Goal: Transaction & Acquisition: Purchase product/service

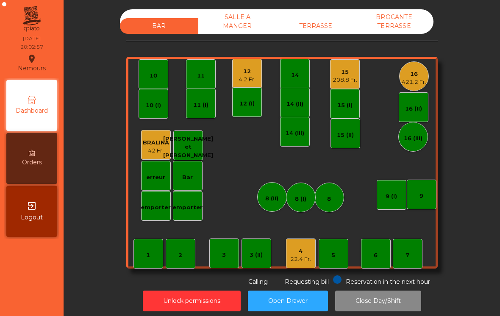
click at [418, 86] on div "421.2 Fr." at bounding box center [414, 82] width 25 height 8
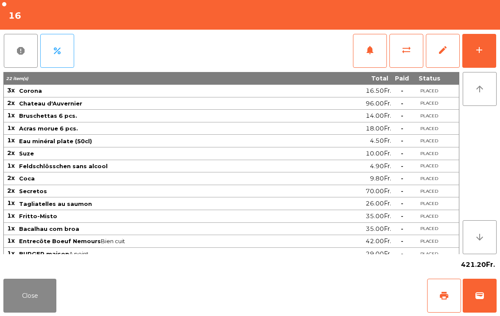
click at [476, 62] on button "add" at bounding box center [480, 51] width 34 height 34
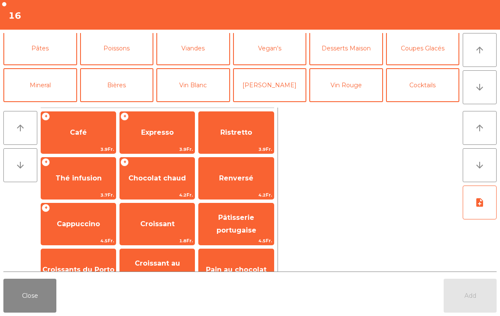
scroll to position [40, 0]
click at [47, 100] on button "Mineral" at bounding box center [40, 84] width 74 height 34
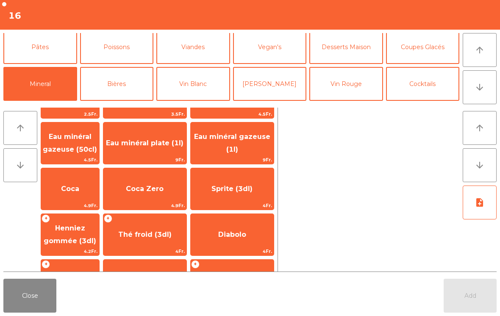
scroll to position [47, 0]
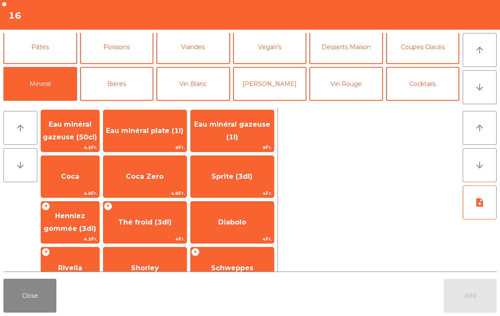
click at [144, 230] on span "Thé froid (3dl)" at bounding box center [144, 222] width 83 height 23
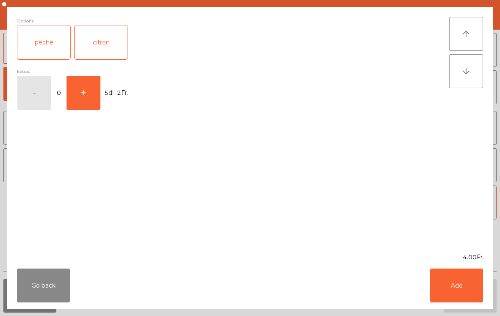
click at [471, 291] on button "Add" at bounding box center [456, 286] width 53 height 34
click at [471, 290] on button "Add" at bounding box center [470, 296] width 53 height 34
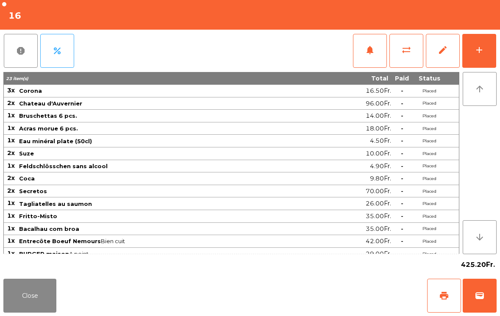
click at [26, 298] on button "Close" at bounding box center [29, 296] width 53 height 34
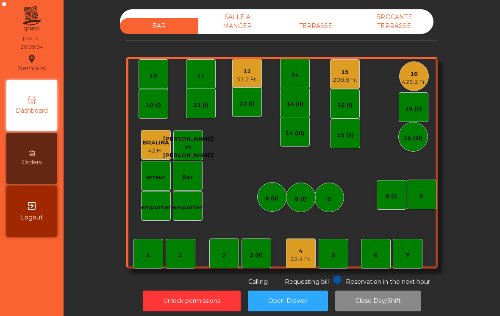
click at [419, 252] on div "7" at bounding box center [408, 254] width 30 height 30
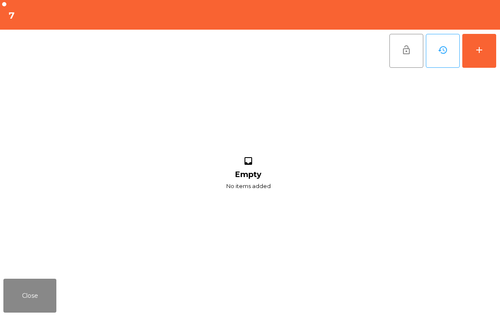
click at [482, 53] on div "add" at bounding box center [479, 50] width 10 height 10
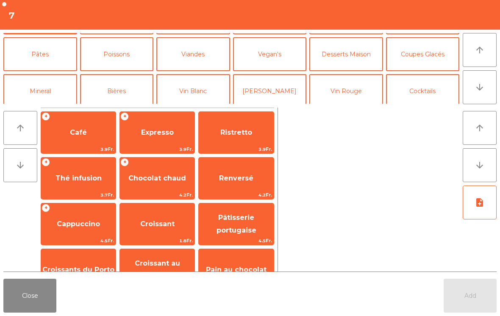
scroll to position [33, 0]
click at [36, 92] on button "Mineral" at bounding box center [40, 90] width 74 height 34
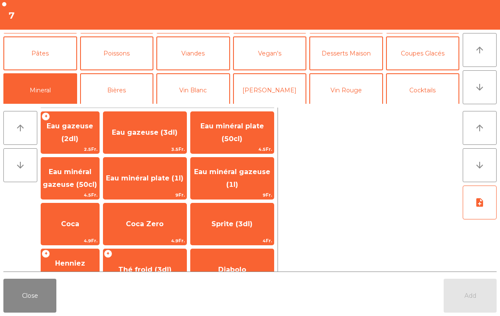
click at [81, 217] on span "Coca" at bounding box center [70, 224] width 58 height 23
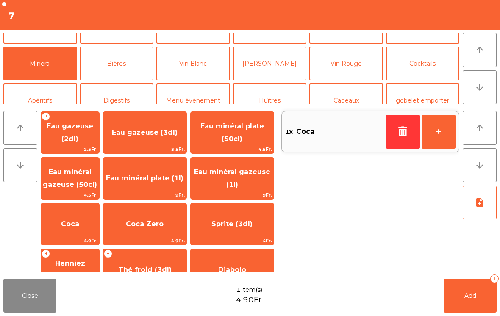
scroll to position [59, 0]
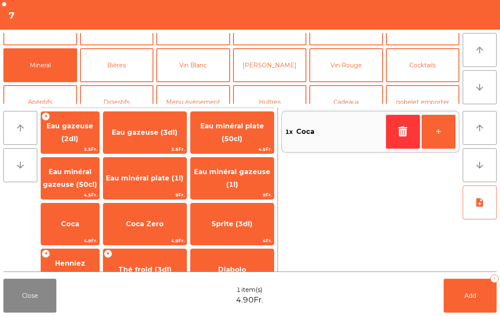
click at [428, 80] on button "Cocktails" at bounding box center [423, 65] width 74 height 34
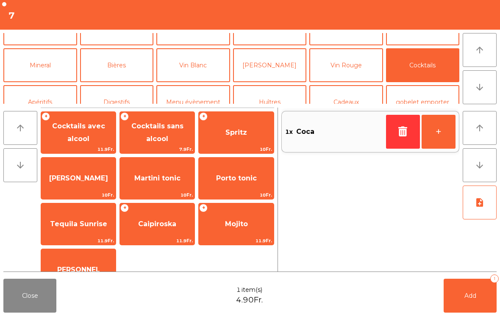
click at [234, 138] on span "Spritz" at bounding box center [236, 132] width 75 height 23
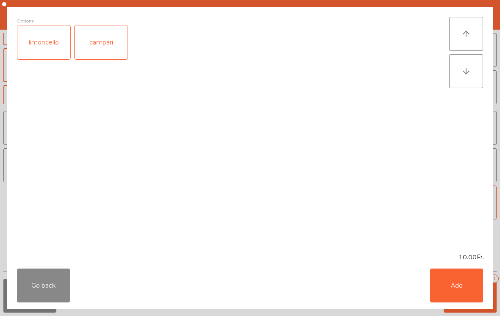
click at [470, 294] on button "Add" at bounding box center [456, 286] width 53 height 34
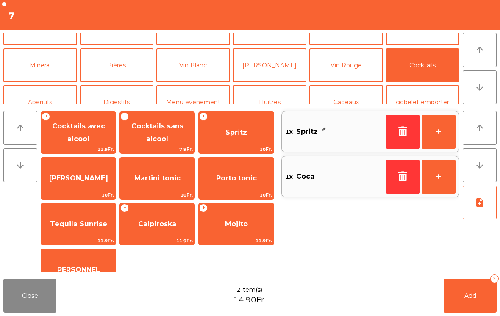
click at [132, 69] on button "Bières" at bounding box center [117, 65] width 74 height 34
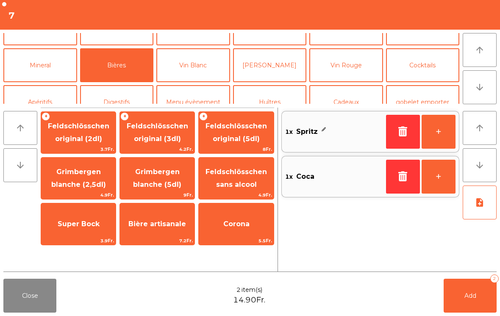
click at [164, 140] on span "Feldschlösschen original (3dl)" at bounding box center [157, 132] width 61 height 21
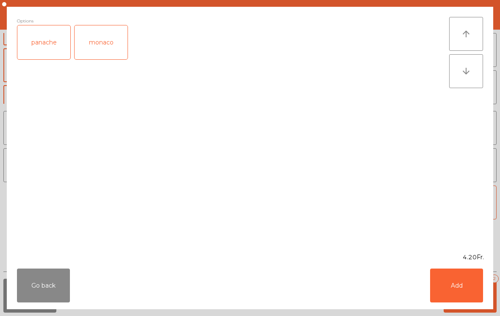
click at [470, 301] on button "Add" at bounding box center [456, 286] width 53 height 34
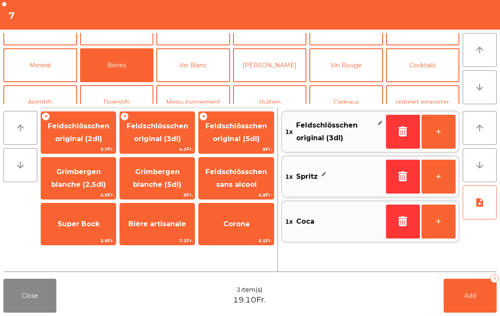
click at [447, 130] on button "+" at bounding box center [439, 132] width 34 height 34
click at [481, 312] on button "Add 4" at bounding box center [470, 296] width 53 height 34
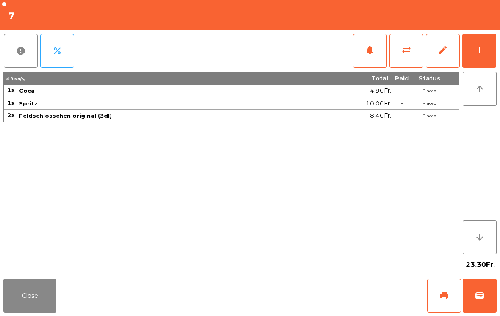
click at [36, 300] on button "Close" at bounding box center [29, 296] width 53 height 34
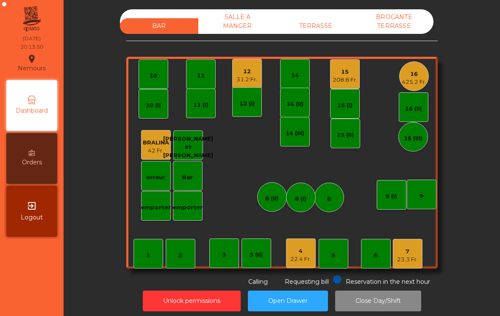
click at [247, 71] on div "12" at bounding box center [247, 71] width 21 height 8
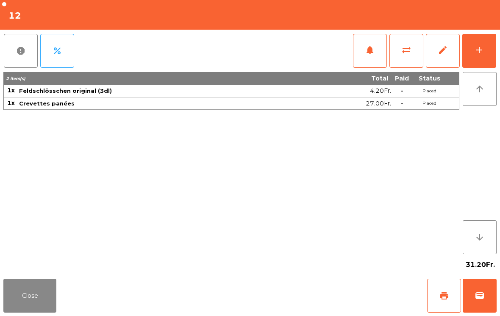
click at [42, 309] on button "Close" at bounding box center [29, 296] width 53 height 34
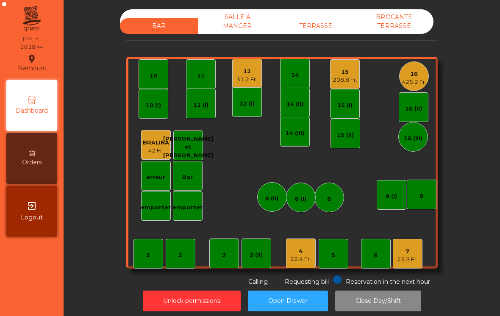
click at [411, 261] on div "23.3 Fr." at bounding box center [407, 260] width 21 height 8
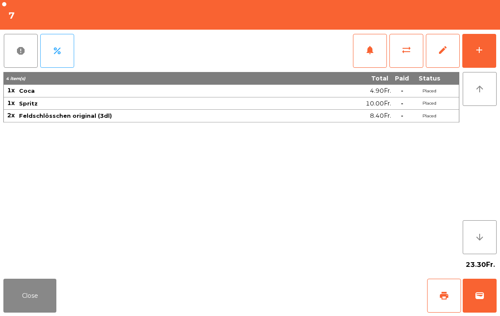
click at [483, 43] on button "add" at bounding box center [480, 51] width 34 height 34
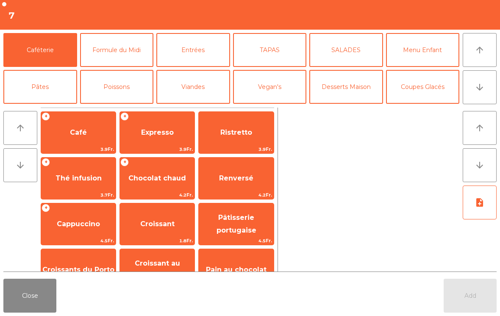
click at [194, 87] on button "Viandes" at bounding box center [193, 87] width 74 height 34
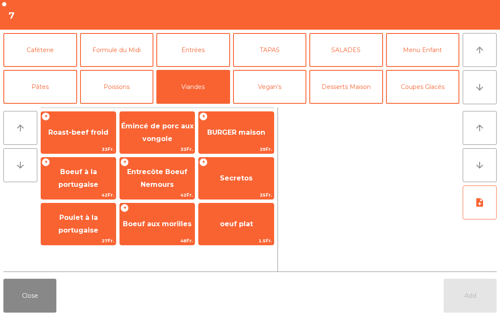
click at [163, 176] on span "Entrecôte Boeuf Nemours" at bounding box center [157, 179] width 75 height 36
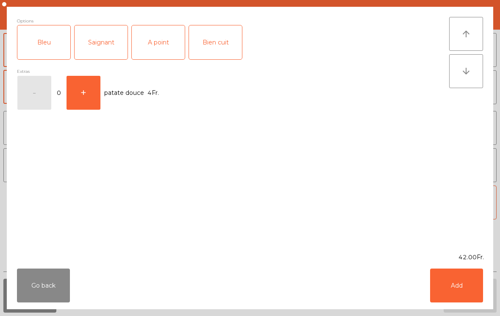
click at [102, 42] on div "Saignant" at bounding box center [101, 42] width 53 height 34
click at [436, 267] on div "Go back Add" at bounding box center [250, 285] width 487 height 47
click at [468, 290] on button "Add" at bounding box center [456, 286] width 53 height 34
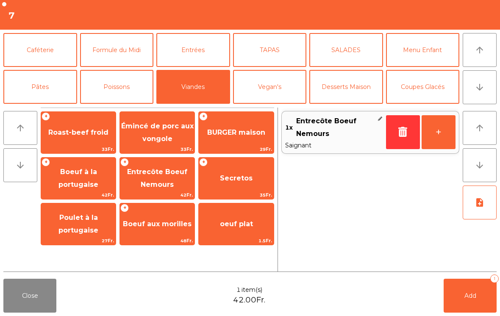
click at [445, 136] on button "+" at bounding box center [439, 132] width 34 height 34
click at [86, 179] on span "Boeuf à la portugaise" at bounding box center [78, 179] width 75 height 36
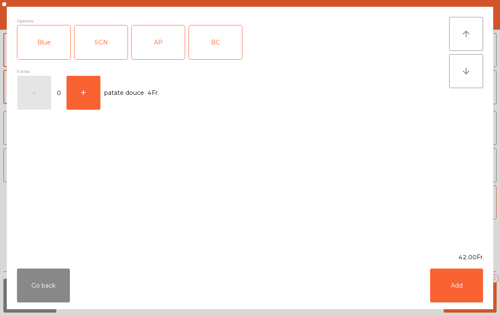
click at [106, 42] on div "SGN" at bounding box center [101, 42] width 53 height 34
click at [441, 289] on button "Add" at bounding box center [456, 286] width 53 height 34
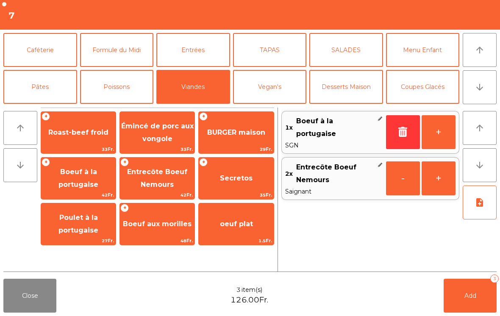
click at [249, 129] on span "BURGER maison" at bounding box center [236, 132] width 58 height 8
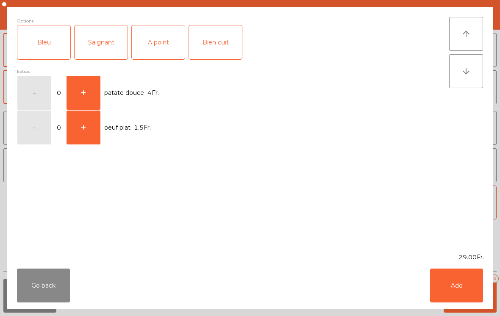
click at [97, 42] on div "Saignant" at bounding box center [101, 42] width 53 height 34
click at [476, 292] on button "Add" at bounding box center [456, 286] width 53 height 34
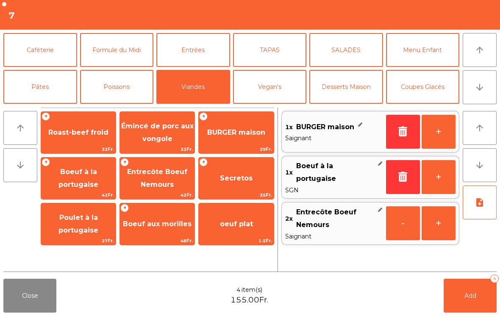
click at [475, 292] on span "Add" at bounding box center [471, 296] width 12 height 8
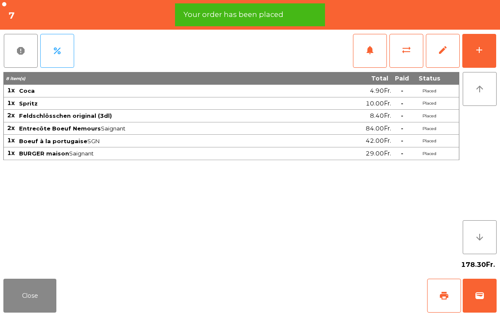
click at [23, 303] on button "Close" at bounding box center [29, 296] width 53 height 34
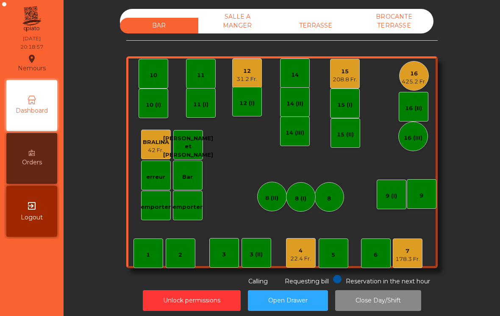
scroll to position [1, 0]
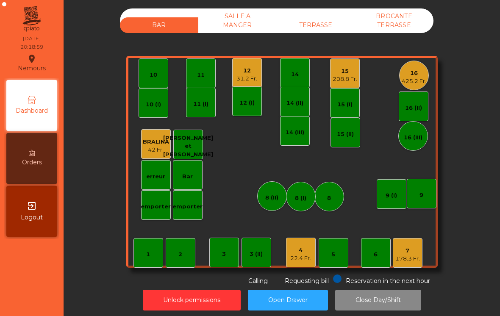
click at [304, 248] on div "4" at bounding box center [300, 250] width 21 height 8
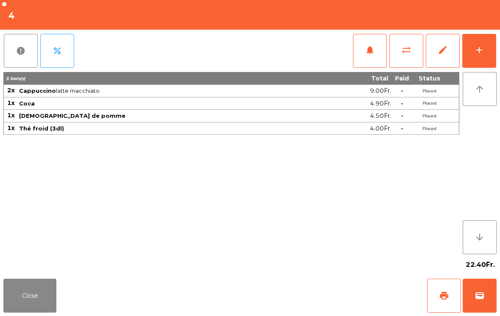
click at [453, 293] on button "print" at bounding box center [444, 296] width 34 height 34
click at [475, 295] on span "wallet" at bounding box center [480, 296] width 10 height 10
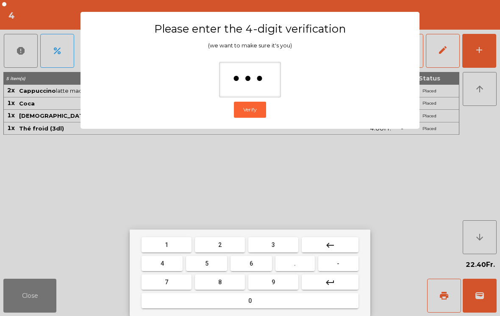
type input "****"
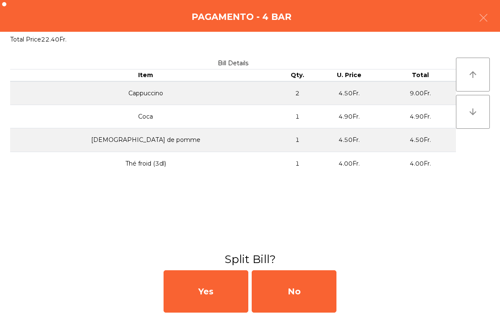
click at [320, 286] on div "No" at bounding box center [294, 291] width 85 height 42
click at [310, 288] on div "MB" at bounding box center [294, 291] width 85 height 42
click at [310, 287] on div "No" at bounding box center [294, 291] width 85 height 42
click at [307, 295] on div "No" at bounding box center [294, 291] width 85 height 42
click at [306, 295] on div "No" at bounding box center [294, 291] width 85 height 42
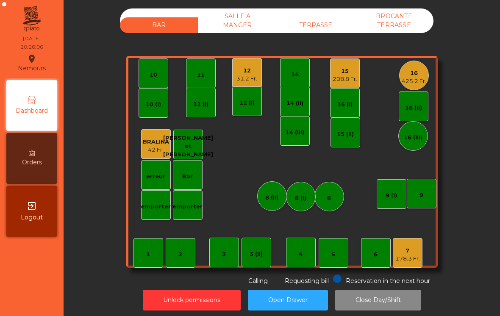
click at [208, 75] on div "11" at bounding box center [201, 74] width 30 height 30
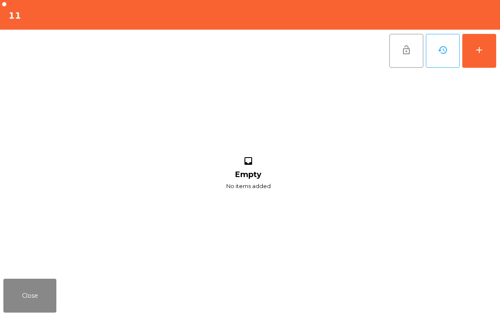
click at [488, 48] on button "add" at bounding box center [480, 51] width 34 height 34
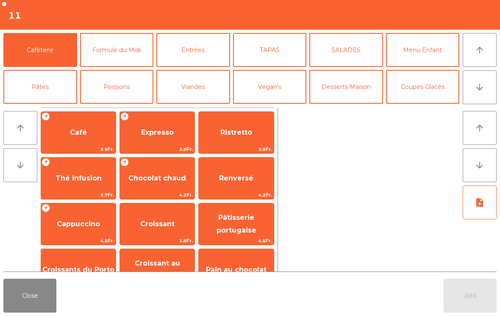
click at [125, 85] on button "Poissons" at bounding box center [117, 87] width 74 height 34
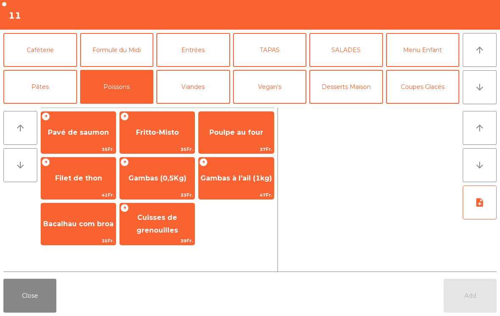
click at [254, 189] on span "Gambas à l'ail (1kg)" at bounding box center [236, 178] width 75 height 23
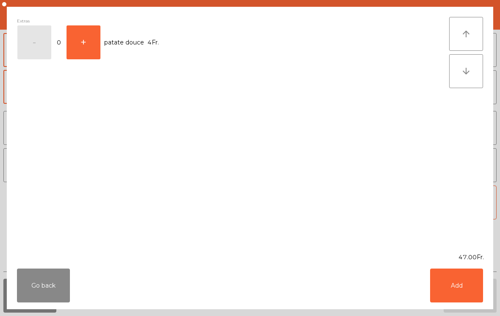
click at [453, 285] on button "Add" at bounding box center [456, 286] width 53 height 34
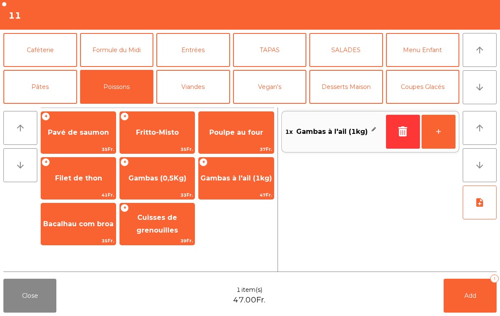
click at [205, 54] on button "Entrées" at bounding box center [193, 50] width 74 height 34
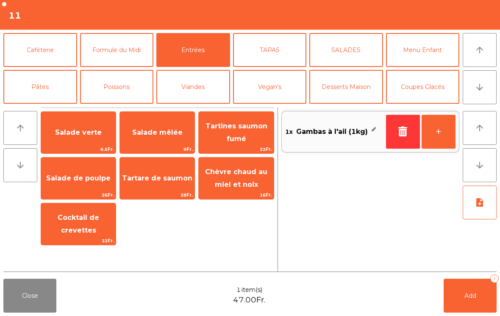
click at [274, 57] on button "TAPAS" at bounding box center [270, 50] width 74 height 34
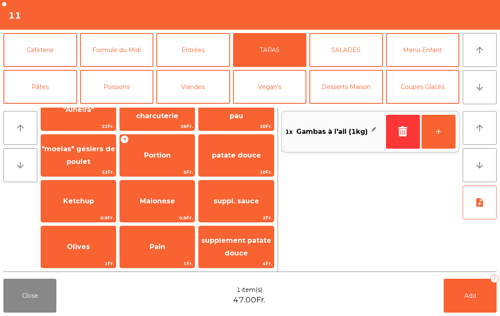
scroll to position [160, 0]
click at [159, 153] on span "Portion" at bounding box center [157, 155] width 27 height 8
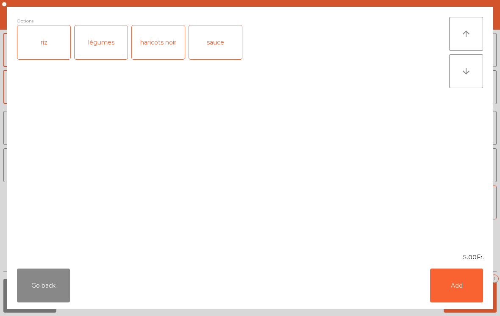
click at [58, 41] on div "riz" at bounding box center [43, 42] width 53 height 34
click at [477, 293] on button "Add" at bounding box center [456, 286] width 53 height 34
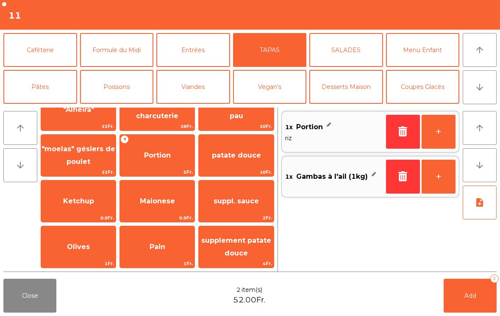
click at [474, 208] on button "note_add" at bounding box center [480, 203] width 34 height 34
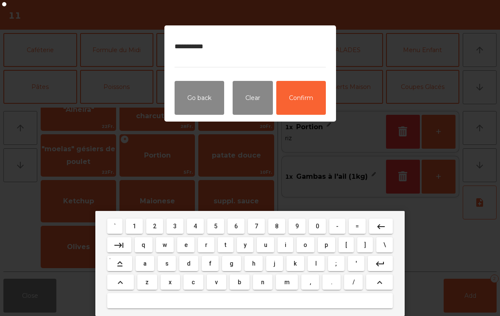
type textarea "**********"
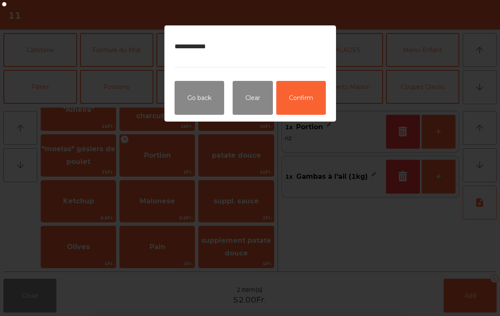
click at [309, 102] on button "Confirm" at bounding box center [301, 98] width 50 height 34
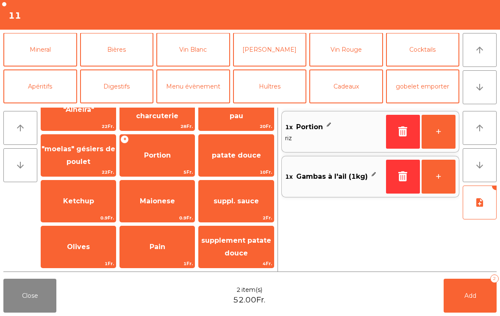
scroll to position [74, 0]
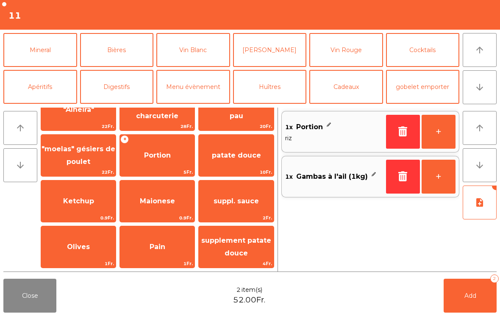
click at [40, 67] on button "Mineral" at bounding box center [40, 50] width 74 height 34
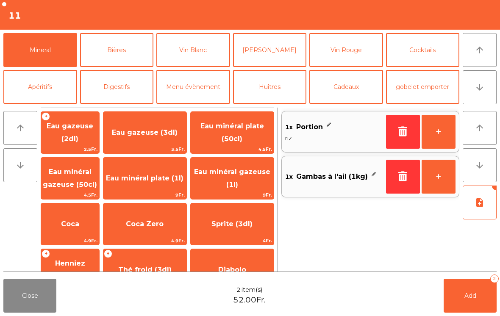
scroll to position [0, 0]
click at [170, 183] on span "Eau minéral plate (1l)" at bounding box center [144, 178] width 83 height 23
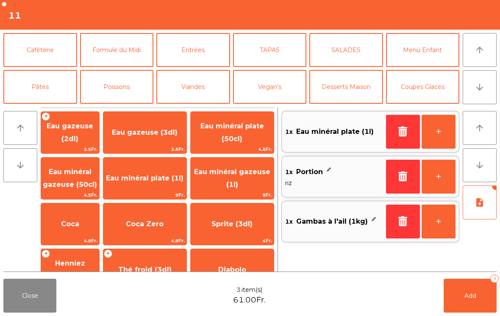
click at [46, 53] on button "Caféterie" at bounding box center [40, 50] width 74 height 34
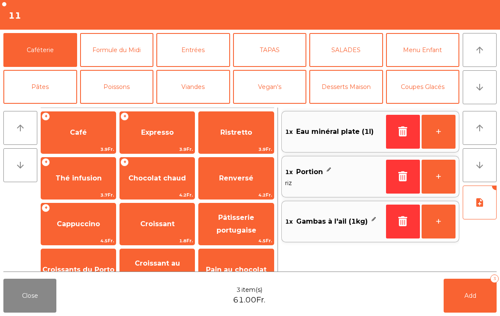
click at [84, 184] on span "Thé infusion" at bounding box center [78, 178] width 75 height 23
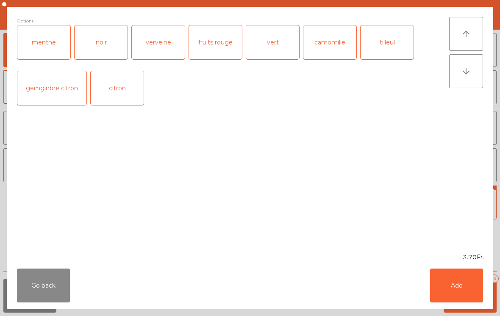
click at [468, 288] on button "Add" at bounding box center [456, 286] width 53 height 34
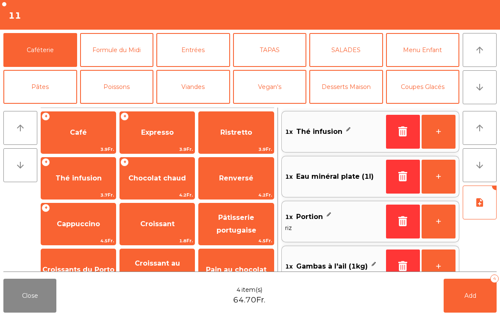
click at [467, 287] on button "Add 4" at bounding box center [470, 296] width 53 height 34
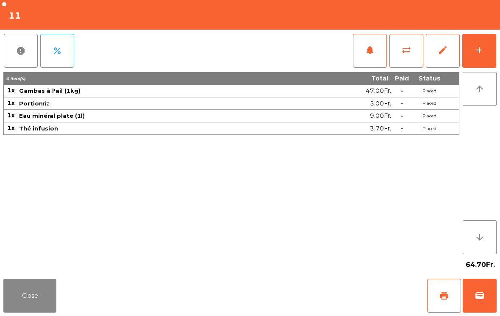
click at [10, 312] on button "Close" at bounding box center [29, 296] width 53 height 34
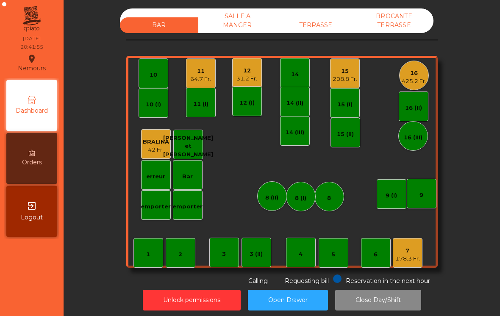
click at [250, 75] on div "31.2 Fr." at bounding box center [247, 79] width 21 height 8
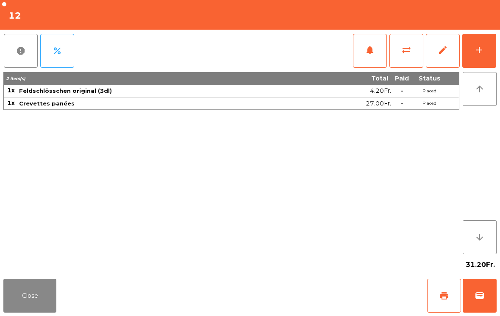
click at [488, 51] on button "add" at bounding box center [480, 51] width 34 height 34
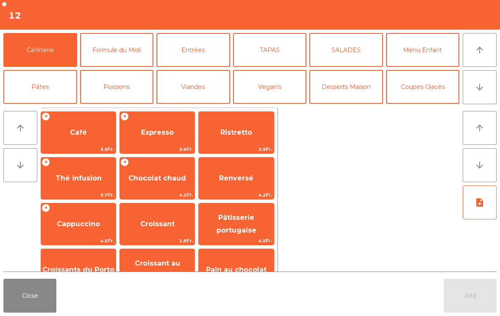
scroll to position [5, 0]
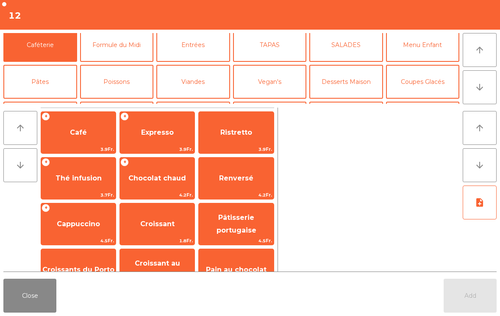
click at [47, 77] on button "Pâtes" at bounding box center [40, 82] width 74 height 34
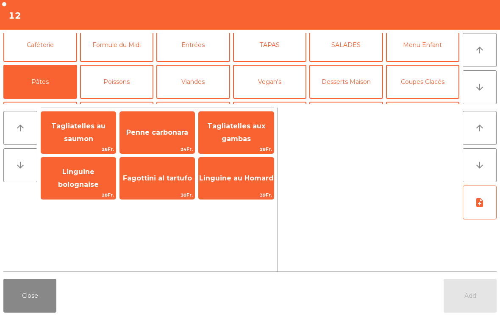
click at [257, 135] on span "Tagliatelles aux gambas" at bounding box center [236, 133] width 75 height 36
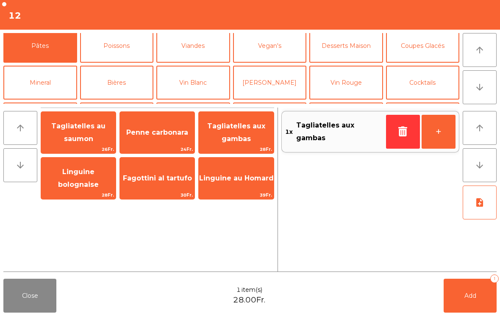
scroll to position [43, 0]
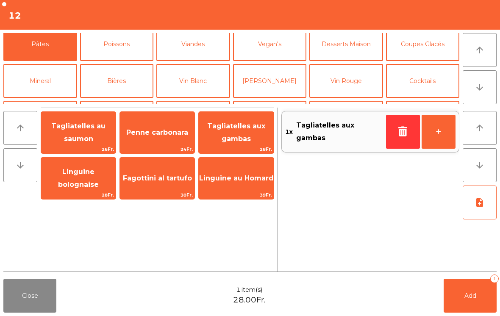
click at [125, 69] on button "Bières" at bounding box center [117, 81] width 74 height 34
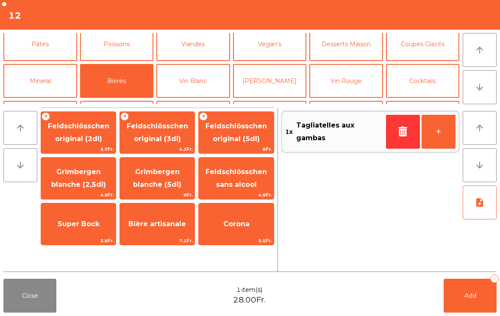
click at [173, 139] on span "Feldschlösschen original (3dl)" at bounding box center [157, 132] width 61 height 21
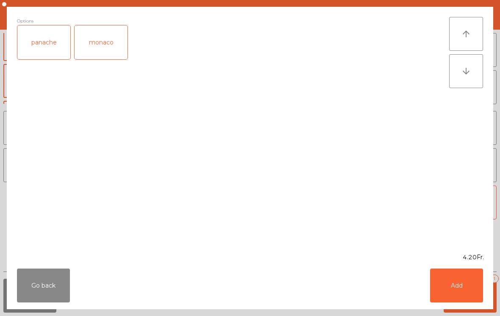
click at [454, 284] on button "Add" at bounding box center [456, 286] width 53 height 34
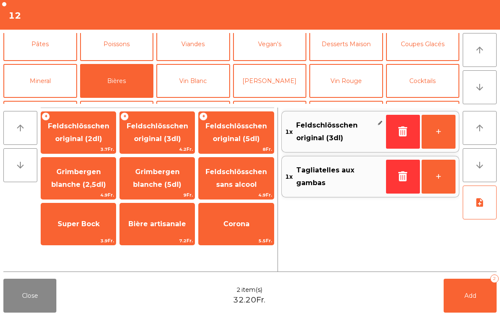
click at [463, 304] on button "Add 2" at bounding box center [470, 296] width 53 height 34
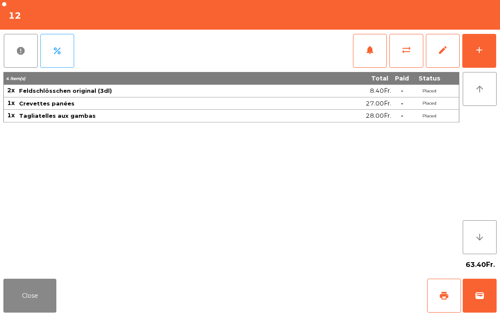
click at [11, 312] on button "Close" at bounding box center [29, 296] width 53 height 34
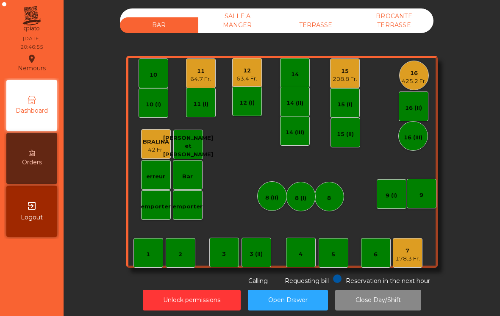
click at [414, 78] on div "425.2 Fr." at bounding box center [414, 81] width 25 height 8
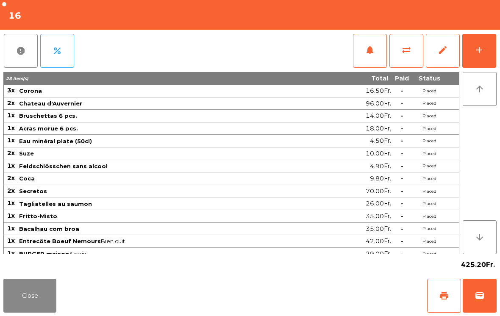
click at [491, 50] on button "add" at bounding box center [480, 51] width 34 height 34
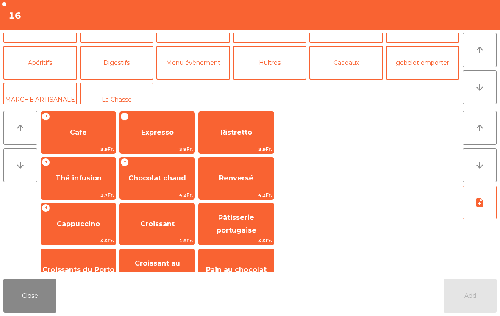
scroll to position [99, 0]
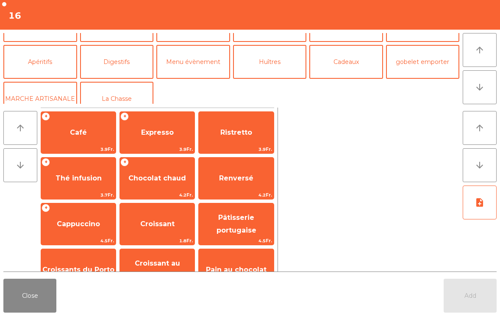
click at [115, 60] on button "Digestifs" at bounding box center [117, 62] width 74 height 34
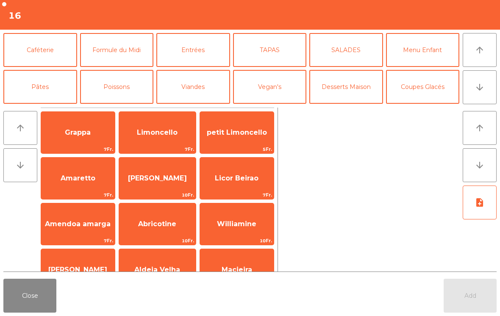
scroll to position [0, 0]
click at [358, 93] on button "Desserts Maison" at bounding box center [346, 87] width 74 height 34
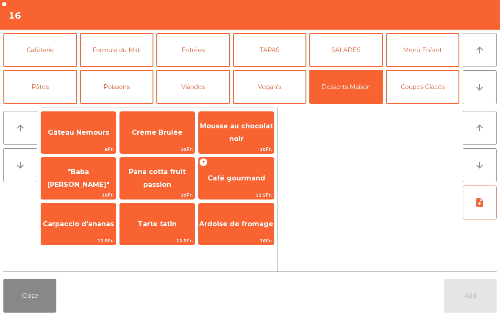
click at [67, 136] on span "Gâteau Nemours" at bounding box center [78, 132] width 61 height 8
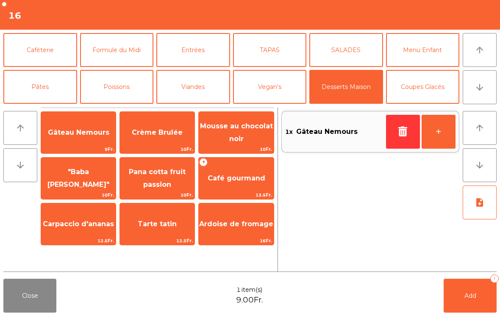
click at [225, 134] on span "Mousse au chocolat noir" at bounding box center [236, 133] width 75 height 36
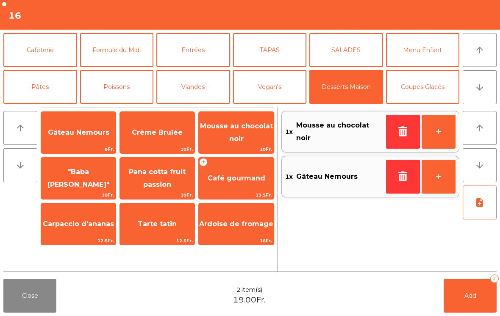
click at [237, 179] on span "Café gourmand" at bounding box center [237, 178] width 58 height 8
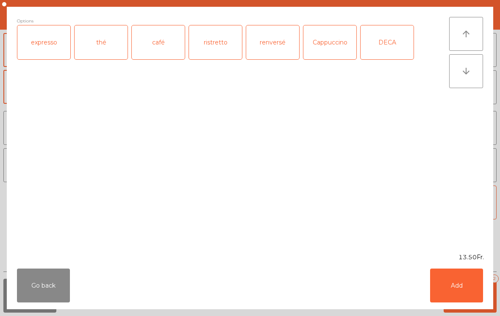
click at [44, 57] on div "expresso" at bounding box center [43, 42] width 53 height 34
click at [465, 282] on button "Add" at bounding box center [456, 286] width 53 height 34
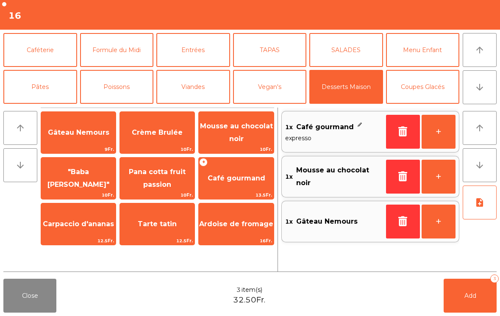
click at [463, 312] on button "Add 3" at bounding box center [470, 296] width 53 height 34
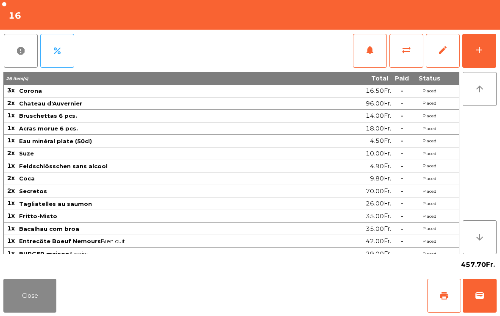
click at [27, 312] on button "Close" at bounding box center [29, 296] width 53 height 34
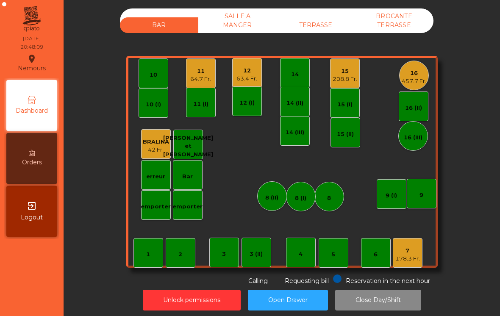
click at [410, 258] on div "178.3 Fr." at bounding box center [408, 259] width 25 height 8
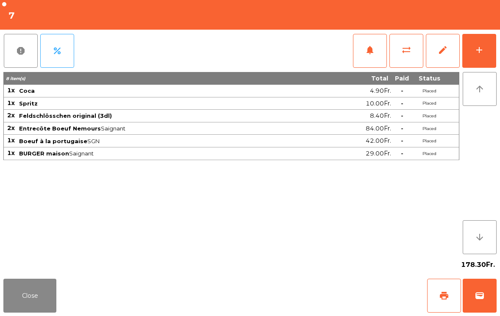
click at [482, 53] on div "add" at bounding box center [479, 50] width 10 height 10
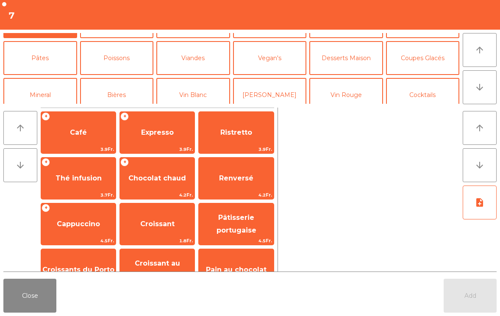
scroll to position [30, 0]
click at [50, 92] on button "Mineral" at bounding box center [40, 94] width 74 height 34
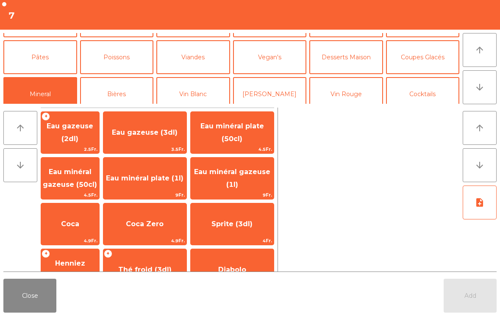
click at [91, 211] on div "Coca 4.9Fr." at bounding box center [70, 224] width 59 height 42
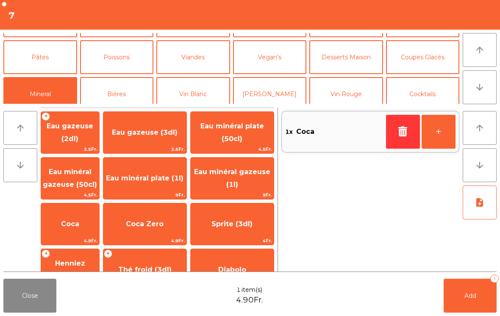
click at [495, 304] on button "Add 1" at bounding box center [470, 296] width 53 height 34
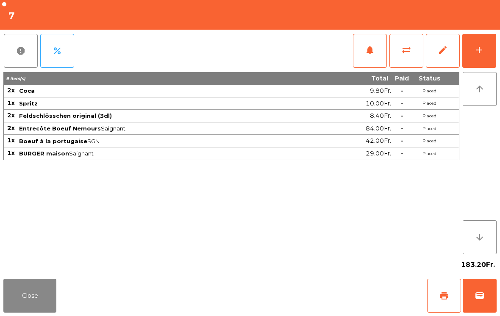
click at [53, 279] on button "Close" at bounding box center [29, 296] width 53 height 34
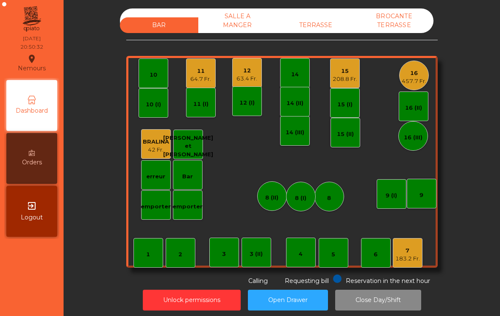
click at [200, 72] on div "11" at bounding box center [200, 71] width 21 height 8
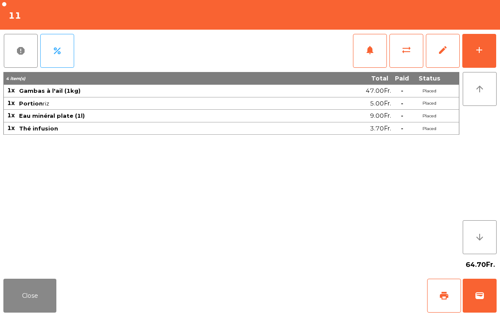
click at [488, 56] on button "add" at bounding box center [480, 51] width 34 height 34
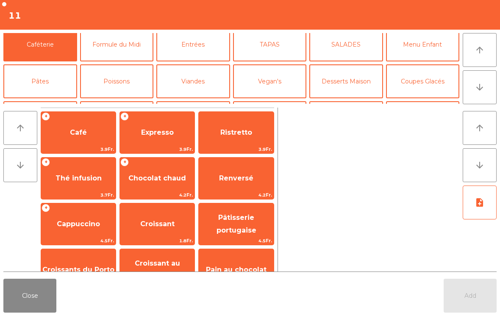
scroll to position [42, 0]
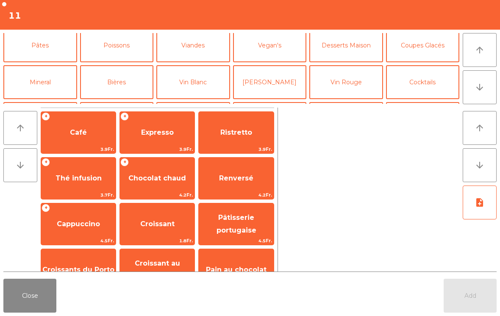
click at [44, 93] on button "Mineral" at bounding box center [40, 82] width 74 height 34
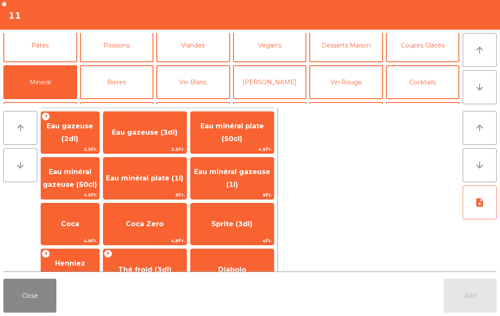
click at [79, 226] on span "Coca" at bounding box center [70, 224] width 18 height 8
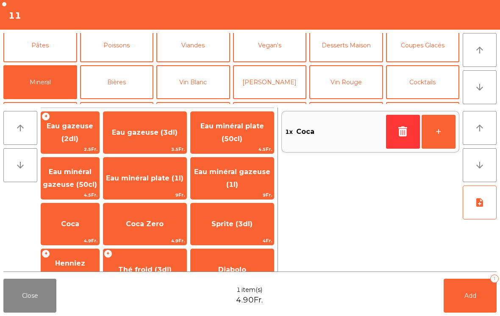
click at [172, 231] on span "Coca Zero" at bounding box center [144, 224] width 83 height 23
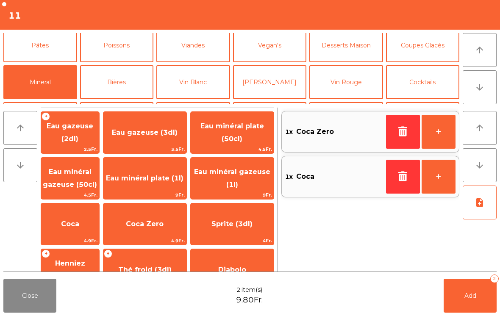
click at [475, 298] on span "Add" at bounding box center [471, 296] width 12 height 8
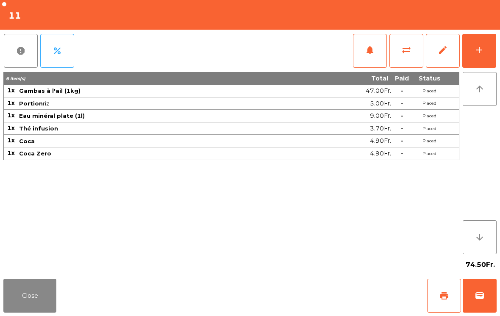
click at [446, 296] on span "print" at bounding box center [444, 296] width 10 height 10
click at [29, 291] on button "Close" at bounding box center [29, 296] width 53 height 34
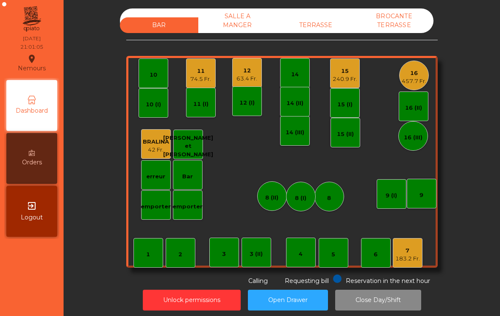
click at [411, 248] on div "7" at bounding box center [408, 251] width 25 height 8
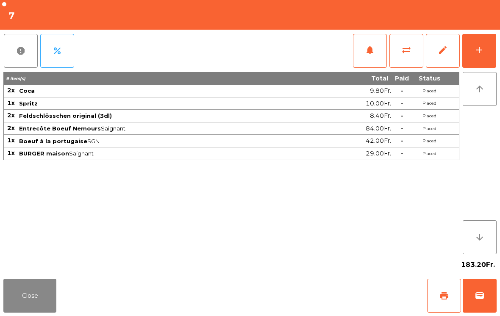
click at [490, 50] on button "add" at bounding box center [480, 51] width 34 height 34
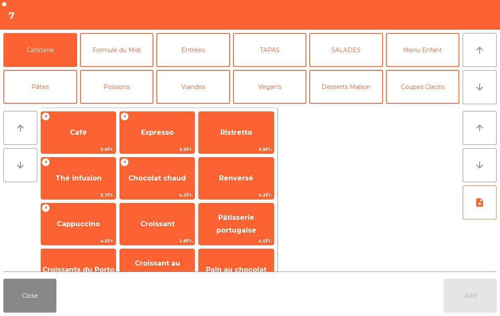
click at [496, 95] on button "arrow_downward" at bounding box center [480, 87] width 34 height 34
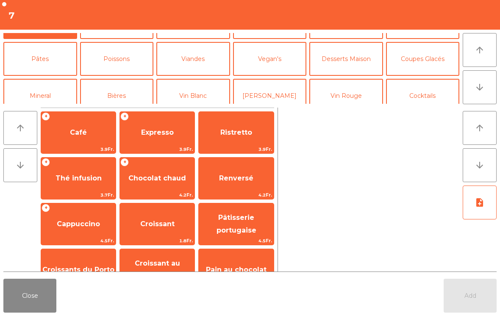
scroll to position [74, 0]
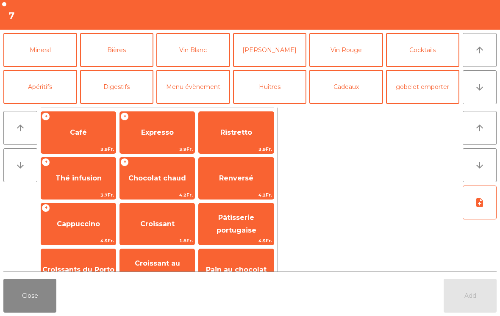
click at [279, 64] on button "[PERSON_NAME]" at bounding box center [270, 50] width 74 height 34
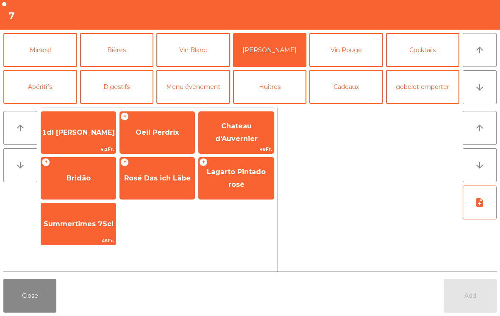
click at [362, 50] on button "Vin Rouge" at bounding box center [346, 50] width 74 height 34
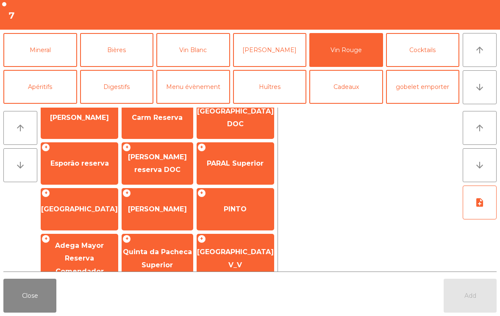
scroll to position [109, 0]
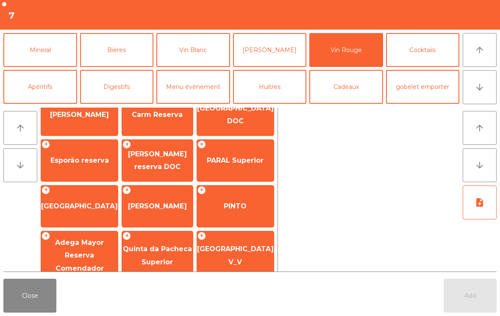
click at [93, 162] on span "Esporão reserva" at bounding box center [79, 160] width 59 height 8
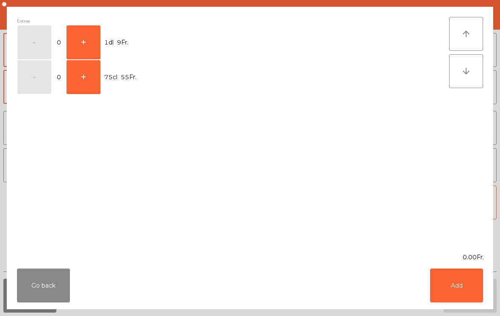
click at [93, 42] on button "+" at bounding box center [84, 42] width 34 height 34
click at [464, 285] on button "Add" at bounding box center [456, 286] width 53 height 34
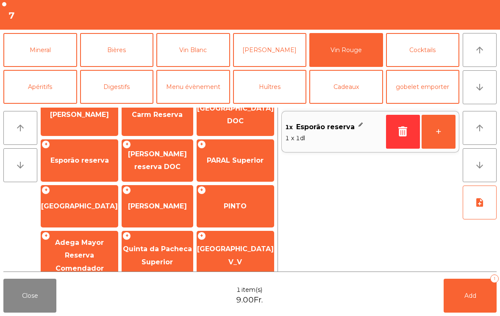
click at [436, 131] on button "+" at bounding box center [439, 132] width 34 height 34
click at [469, 302] on button "Add 3" at bounding box center [470, 296] width 53 height 34
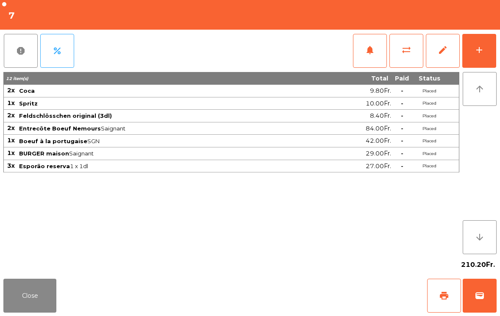
click at [24, 312] on button "Close" at bounding box center [29, 296] width 53 height 34
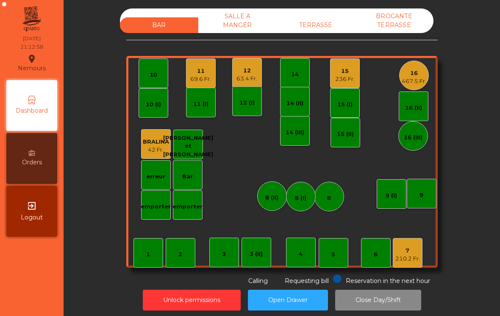
click at [351, 72] on div "15" at bounding box center [345, 71] width 20 height 8
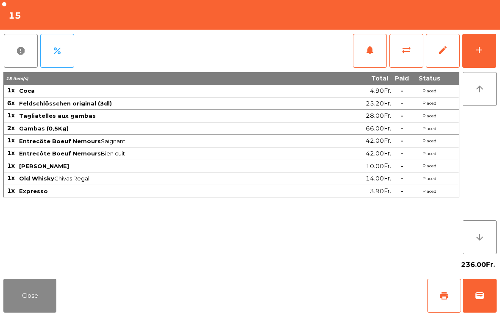
click at [407, 53] on span "sync_alt" at bounding box center [406, 50] width 10 height 10
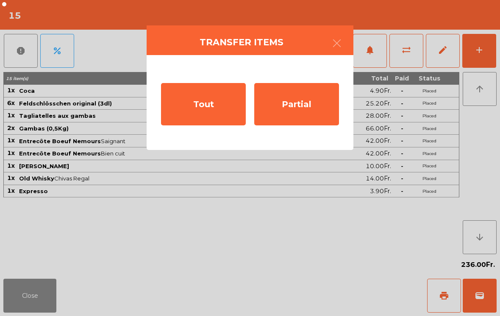
click at [292, 125] on div "Partial" at bounding box center [296, 104] width 85 height 42
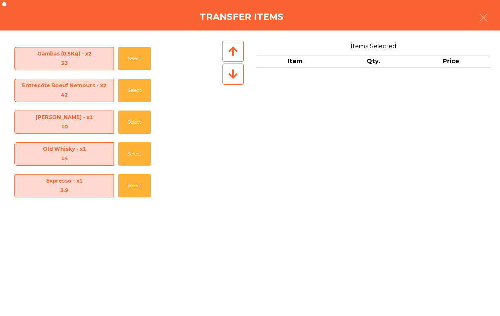
click at [120, 184] on button "Select" at bounding box center [134, 185] width 33 height 23
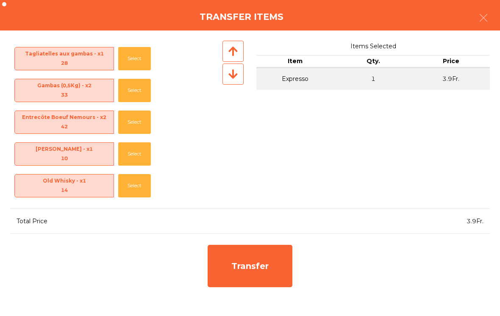
scroll to position [61, 0]
click at [129, 176] on button "Select" at bounding box center [134, 185] width 33 height 23
click at [128, 192] on button "Select" at bounding box center [134, 185] width 33 height 23
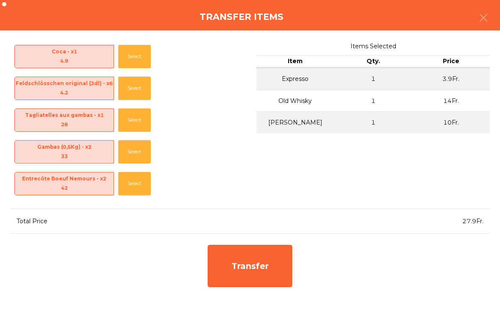
click at [134, 183] on button "Select" at bounding box center [134, 183] width 33 height 23
click at [475, 24] on button "button" at bounding box center [484, 18] width 24 height 25
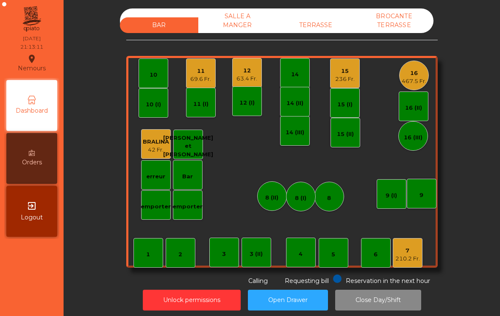
click at [338, 84] on div "15 236 Fr." at bounding box center [345, 74] width 30 height 30
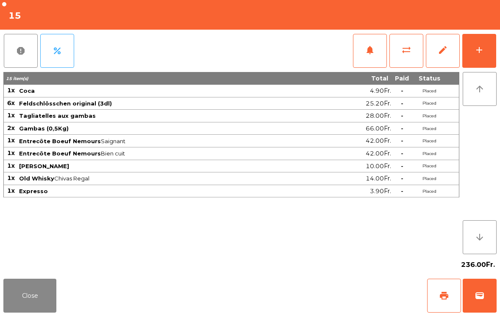
click at [405, 53] on span "sync_alt" at bounding box center [406, 50] width 10 height 10
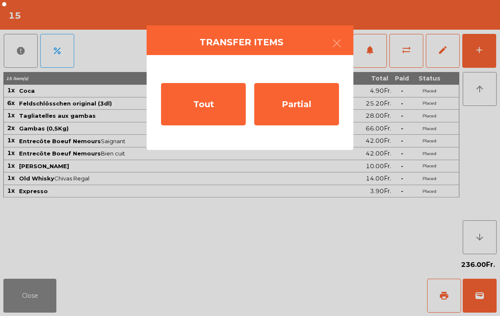
click at [189, 125] on div "Tout" at bounding box center [203, 104] width 85 height 42
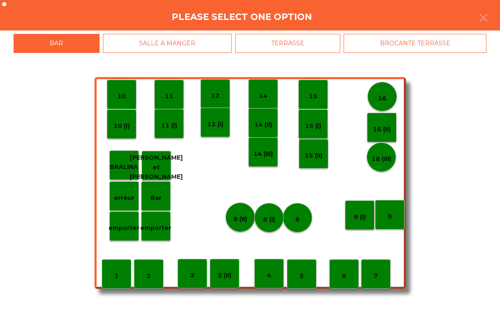
click at [487, 17] on icon "button" at bounding box center [484, 18] width 10 height 10
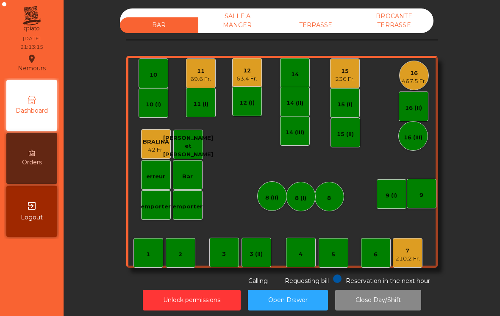
click at [339, 72] on div "15" at bounding box center [345, 71] width 20 height 8
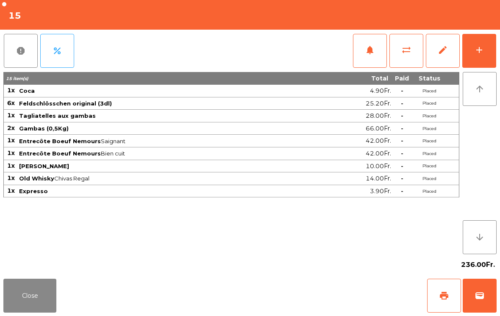
click at [404, 55] on button "sync_alt" at bounding box center [407, 51] width 34 height 34
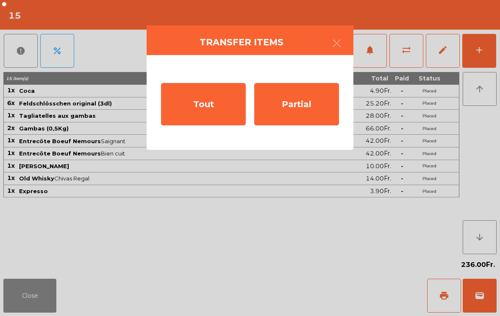
click at [314, 99] on div "Partial" at bounding box center [296, 104] width 85 height 42
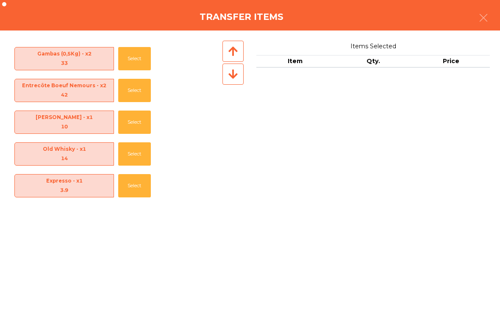
click at [129, 185] on button "Select" at bounding box center [134, 185] width 33 height 23
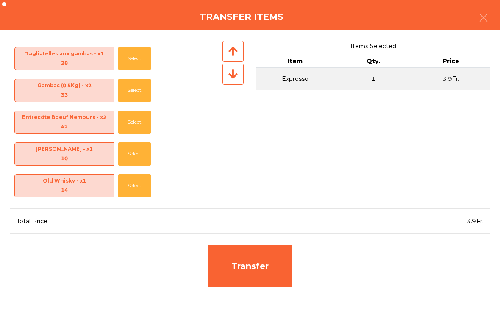
click at [133, 185] on button "Select" at bounding box center [134, 185] width 33 height 23
click at [130, 189] on button "Select" at bounding box center [134, 185] width 33 height 23
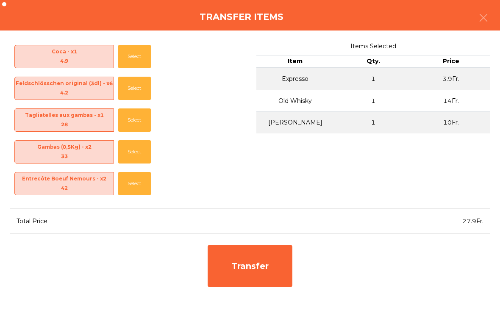
click at [141, 78] on button "Select" at bounding box center [134, 88] width 33 height 23
click at [273, 266] on div "Transfer" at bounding box center [250, 266] width 85 height 42
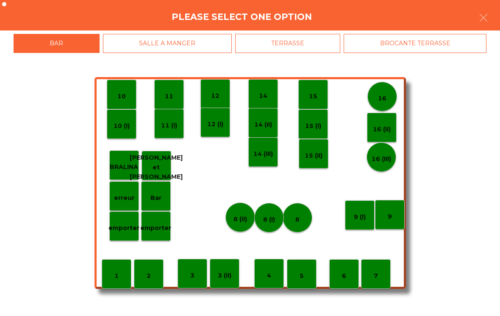
click at [274, 216] on p "8 (I)" at bounding box center [269, 220] width 12 height 10
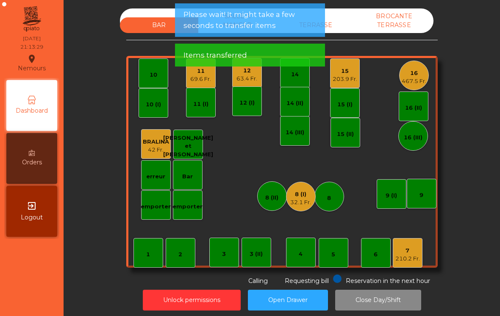
click at [298, 194] on div "8 (I)" at bounding box center [300, 194] width 21 height 8
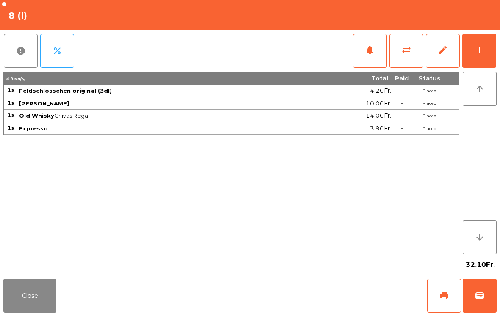
click at [479, 66] on button "add" at bounding box center [480, 51] width 34 height 34
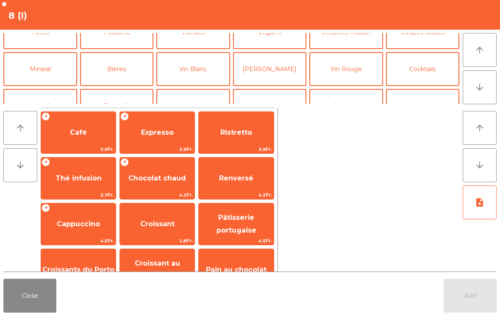
scroll to position [98, 0]
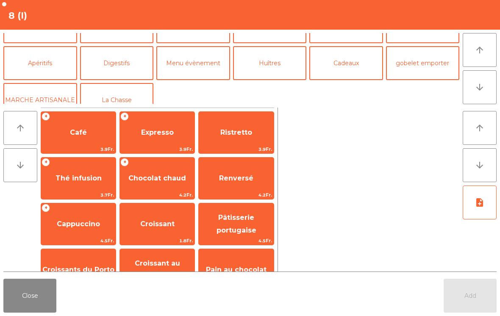
click at [130, 74] on button "Digestifs" at bounding box center [117, 63] width 74 height 34
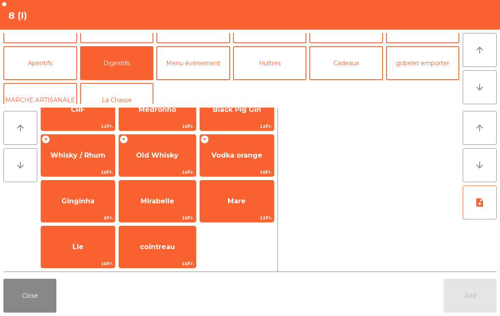
scroll to position [298, 0]
click at [181, 163] on span "Old Whisky" at bounding box center [157, 155] width 77 height 23
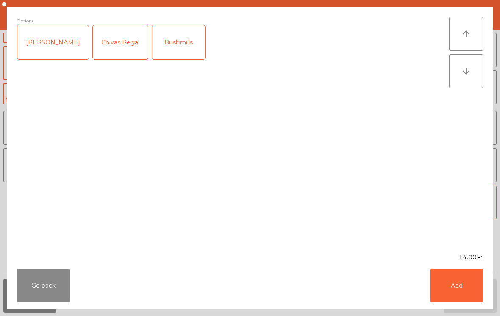
click at [103, 44] on div "Chivas Regal" at bounding box center [120, 42] width 55 height 34
click at [436, 273] on button "Add" at bounding box center [456, 286] width 53 height 34
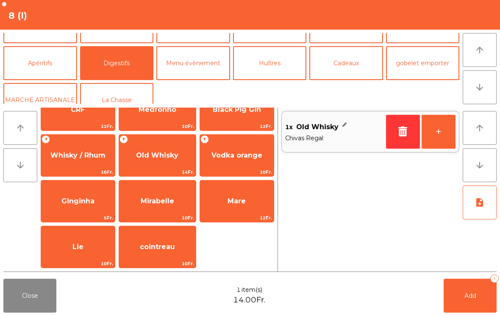
click at [466, 288] on button "Add 1" at bounding box center [470, 296] width 53 height 34
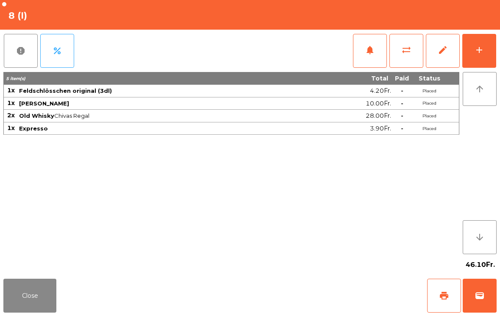
click at [482, 300] on span "wallet" at bounding box center [480, 296] width 10 height 10
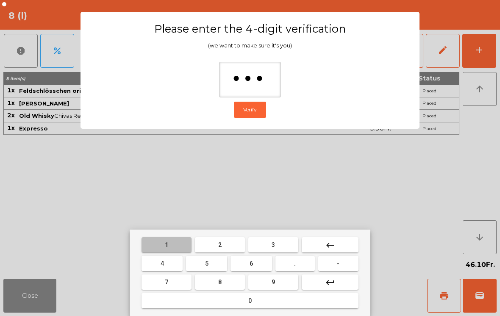
type input "****"
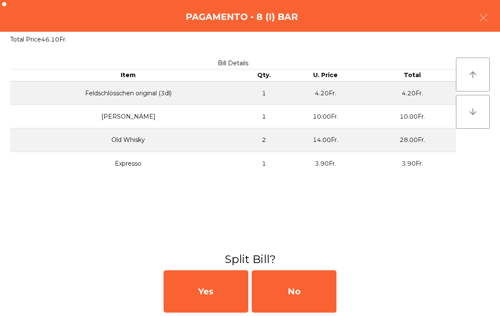
click at [324, 288] on div "No" at bounding box center [294, 291] width 85 height 42
click at [310, 295] on div "No" at bounding box center [294, 291] width 85 height 42
click at [307, 288] on div "No" at bounding box center [294, 291] width 85 height 42
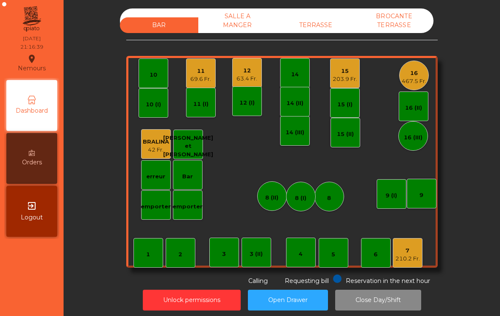
click at [402, 256] on div "210.2 Fr." at bounding box center [408, 259] width 25 height 8
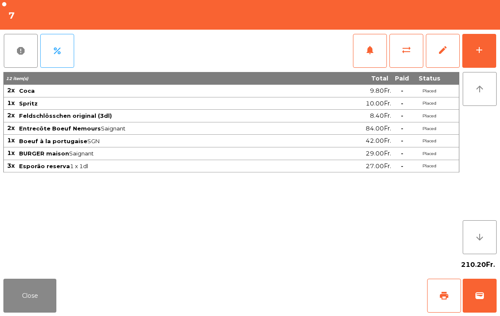
click at [487, 67] on button "add" at bounding box center [480, 51] width 34 height 34
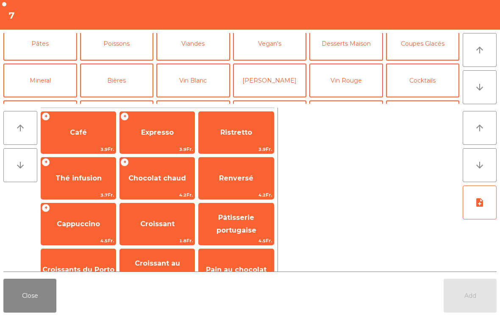
scroll to position [44, 0]
click at [434, 44] on button "Coupes Glacés" at bounding box center [423, 43] width 74 height 34
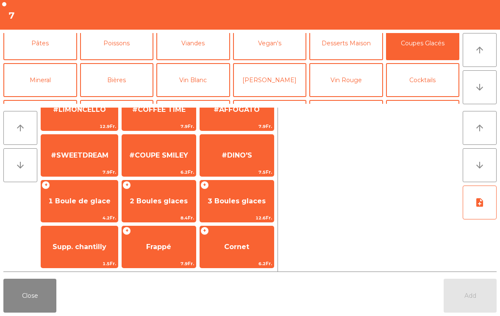
scroll to position [160, 0]
click at [241, 212] on span "3 Boules glaces" at bounding box center [237, 201] width 74 height 23
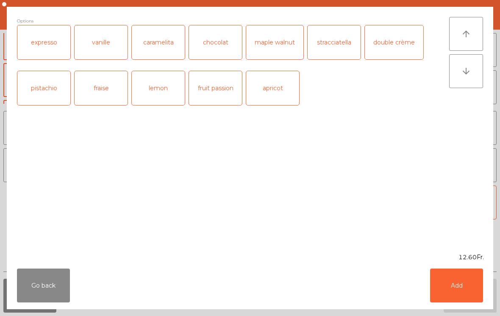
click at [51, 277] on button "Go back" at bounding box center [43, 286] width 53 height 34
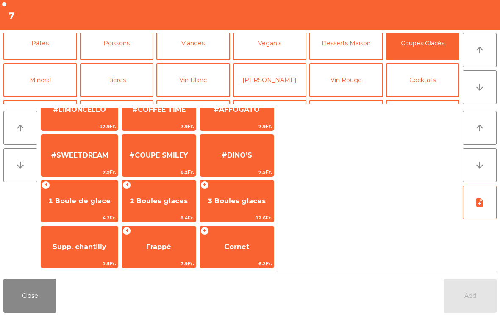
click at [137, 204] on span "2 Boules glaces" at bounding box center [159, 201] width 58 height 8
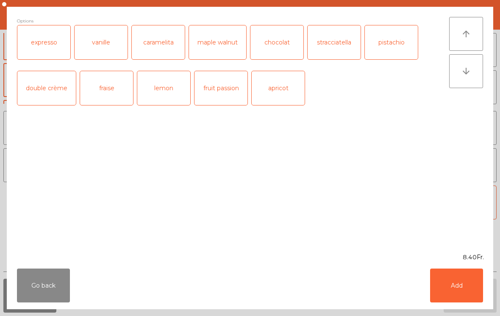
click at [458, 284] on button "Add" at bounding box center [456, 286] width 53 height 34
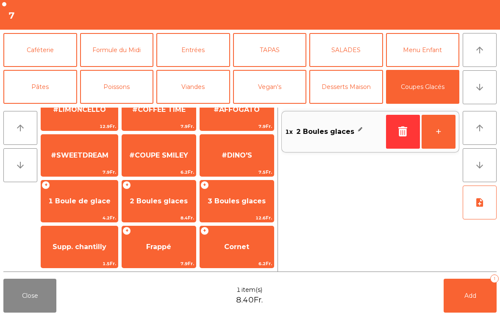
scroll to position [0, 0]
click at [47, 45] on button "Caféterie" at bounding box center [40, 50] width 74 height 34
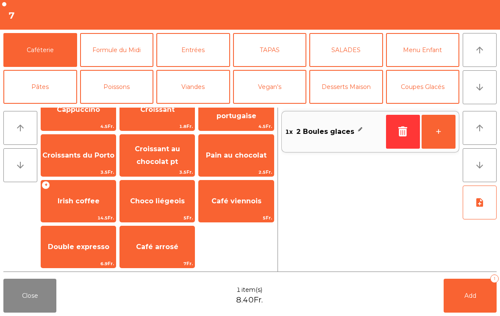
click at [39, 54] on button "Caféterie" at bounding box center [40, 50] width 74 height 34
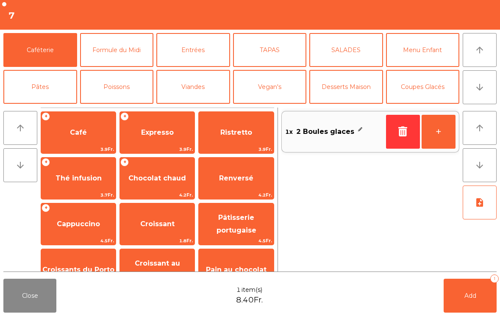
click at [79, 133] on span "Café" at bounding box center [78, 132] width 17 height 8
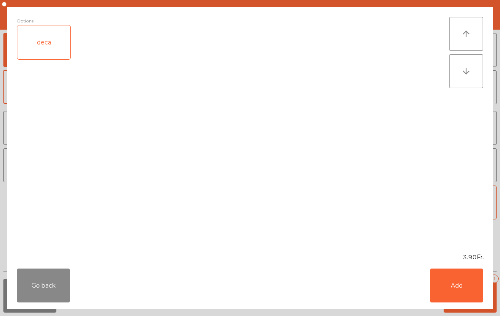
click at [61, 52] on div "deca" at bounding box center [43, 42] width 53 height 34
click at [492, 294] on div "Go back Add" at bounding box center [250, 285] width 487 height 47
click at [451, 292] on button "Add" at bounding box center [456, 286] width 53 height 34
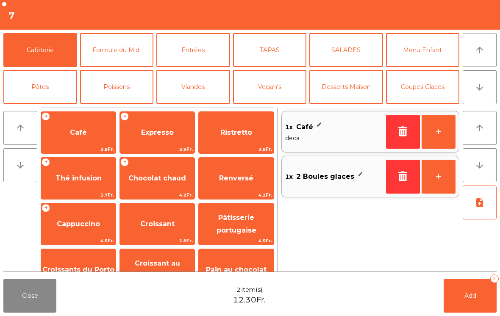
click at [434, 131] on button "+" at bounding box center [439, 132] width 34 height 34
click at [452, 301] on button "Add 3" at bounding box center [470, 296] width 53 height 34
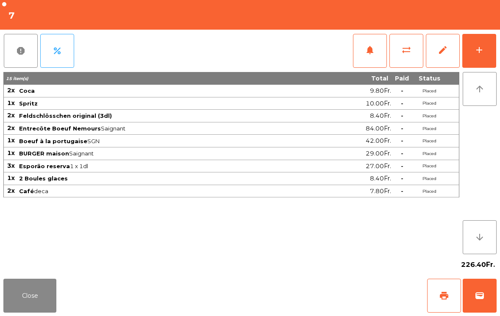
click at [29, 304] on button "Close" at bounding box center [29, 296] width 53 height 34
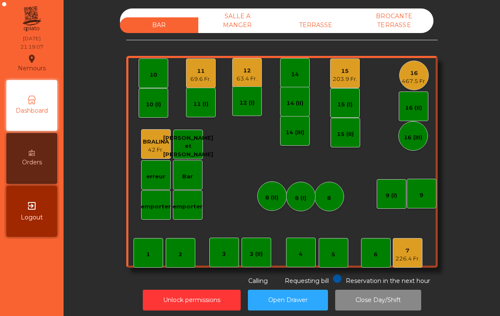
click at [245, 78] on div "63.4 Fr." at bounding box center [247, 79] width 21 height 8
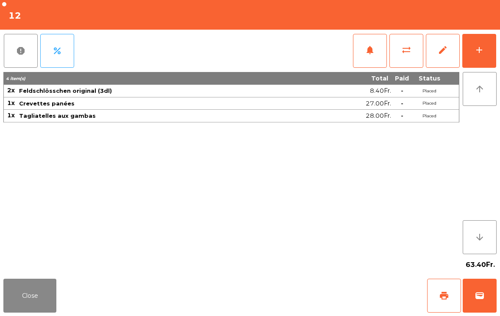
click at [438, 295] on button "print" at bounding box center [444, 296] width 34 height 34
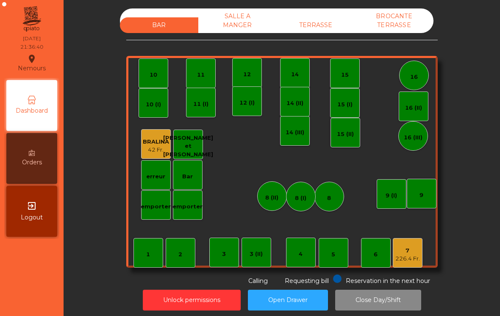
click at [418, 259] on div "226.4 Fr." at bounding box center [408, 259] width 25 height 8
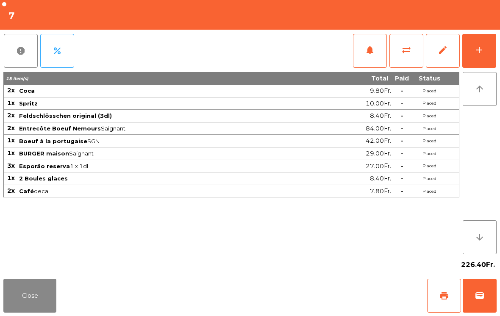
click at [445, 295] on span "print" at bounding box center [444, 296] width 10 height 10
click at [24, 265] on div "226.40Fr." at bounding box center [249, 264] width 493 height 21
click at [55, 281] on button "Close" at bounding box center [29, 296] width 53 height 34
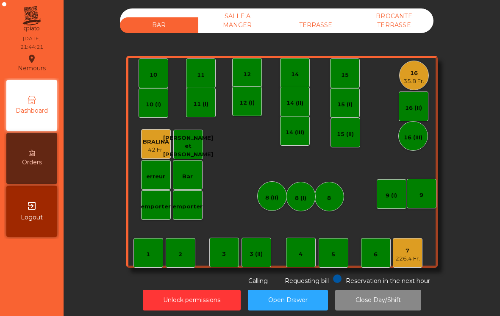
click at [410, 267] on div "7 226.4 Fr." at bounding box center [408, 253] width 30 height 30
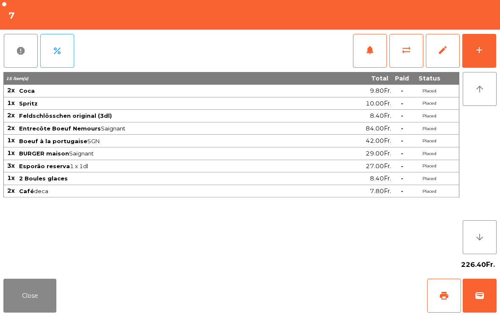
click at [482, 298] on span "wallet" at bounding box center [480, 296] width 10 height 10
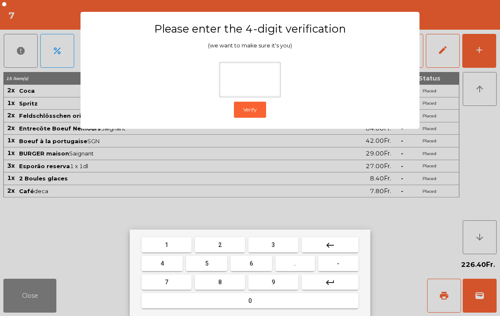
type input "*"
type input "****"
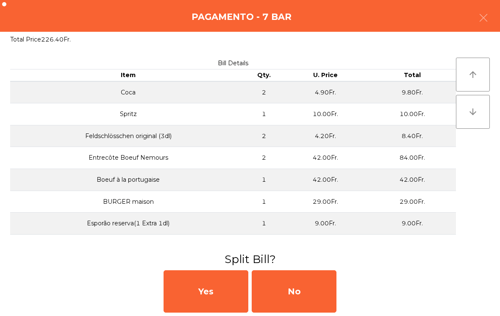
click at [330, 275] on div "No" at bounding box center [294, 291] width 85 height 42
click at [311, 289] on div "MB" at bounding box center [294, 291] width 85 height 42
click at [314, 293] on div "No" at bounding box center [294, 291] width 85 height 42
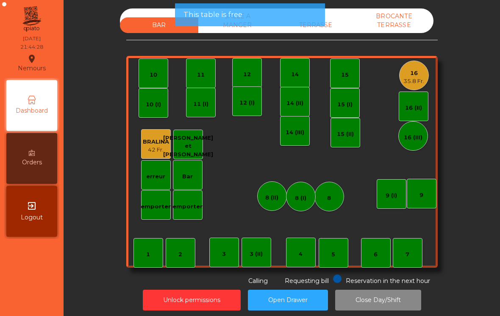
click at [405, 74] on div "16" at bounding box center [414, 73] width 21 height 8
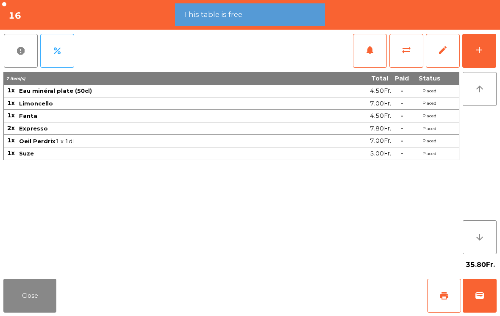
click at [475, 47] on div "add" at bounding box center [479, 50] width 10 height 10
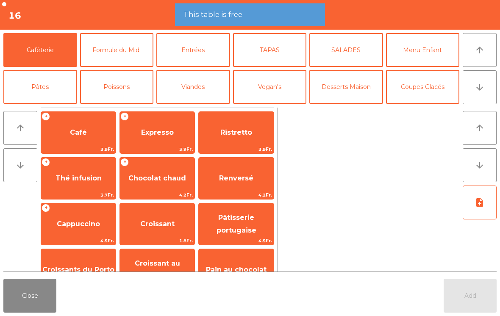
click at [77, 135] on span "Café" at bounding box center [78, 132] width 17 height 8
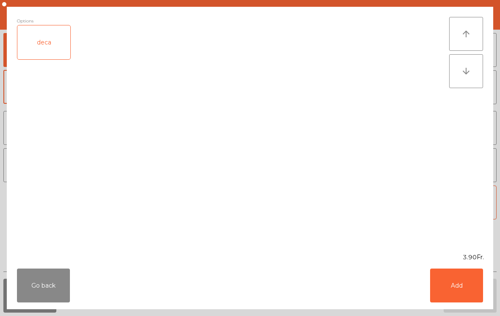
click at [454, 295] on button "Add" at bounding box center [456, 286] width 53 height 34
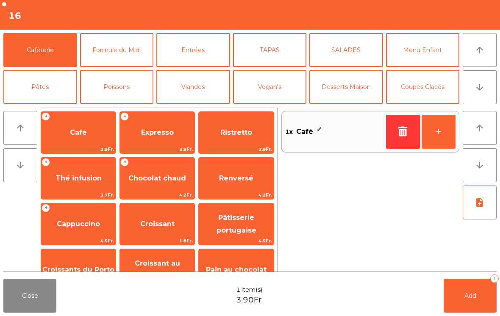
click at [440, 126] on button "+" at bounding box center [439, 132] width 34 height 34
click at [481, 293] on button "Add 2" at bounding box center [470, 296] width 53 height 34
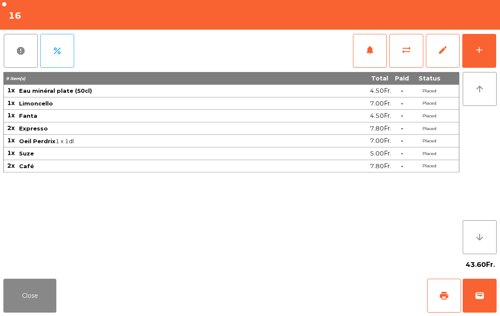
click at [475, 52] on div "add" at bounding box center [479, 50] width 10 height 10
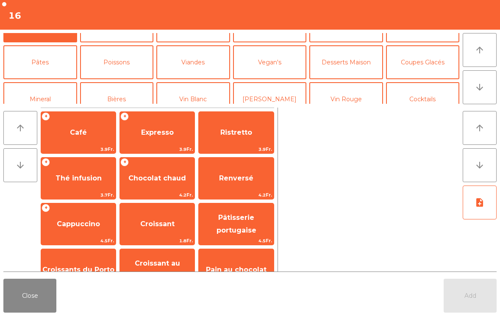
scroll to position [59, 0]
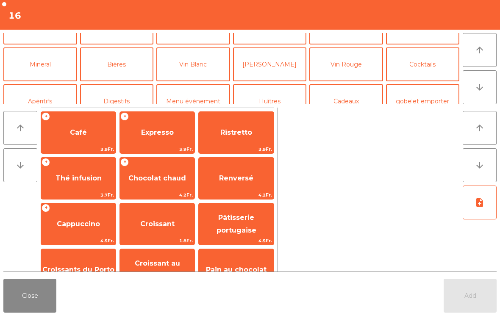
click at [49, 70] on button "Mineral" at bounding box center [40, 64] width 74 height 34
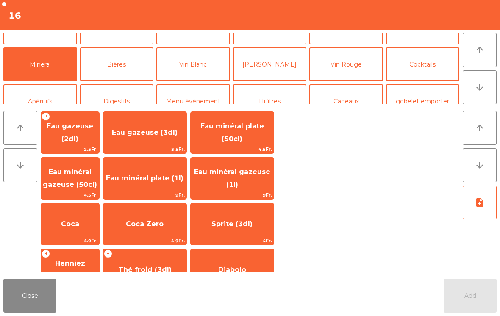
click at [78, 234] on span "Coca" at bounding box center [70, 224] width 58 height 23
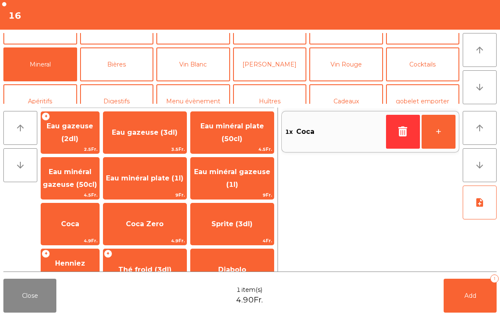
click at [483, 289] on button "Add 1" at bounding box center [470, 296] width 53 height 34
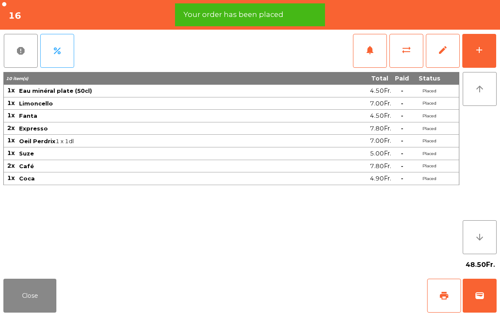
click at [447, 304] on button "print" at bounding box center [444, 296] width 34 height 34
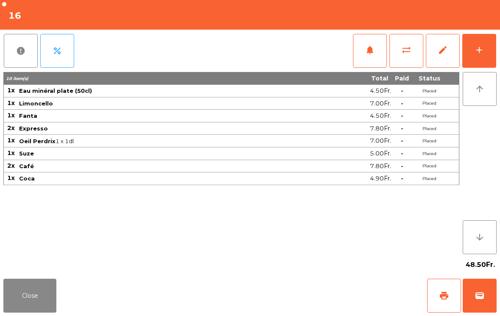
click at [17, 299] on button "Close" at bounding box center [29, 296] width 53 height 34
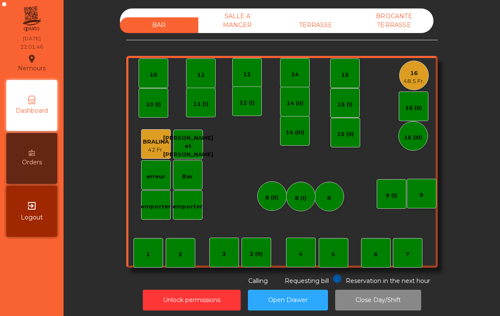
click at [413, 77] on div "16" at bounding box center [414, 73] width 21 height 8
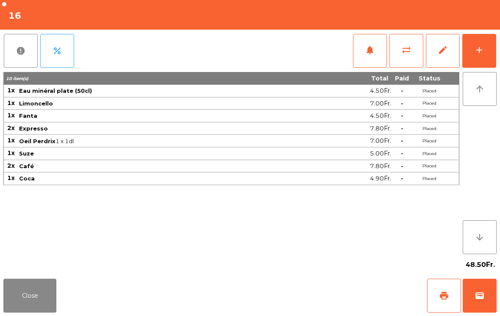
click at [439, 296] on button "print" at bounding box center [444, 296] width 34 height 34
click at [27, 308] on button "Close" at bounding box center [29, 296] width 53 height 34
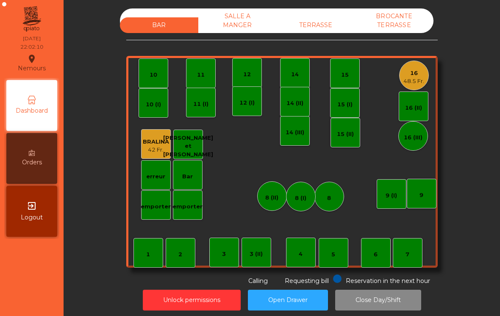
click at [420, 75] on div "16" at bounding box center [414, 73] width 21 height 8
